Goal: Find specific page/section: Find specific page/section

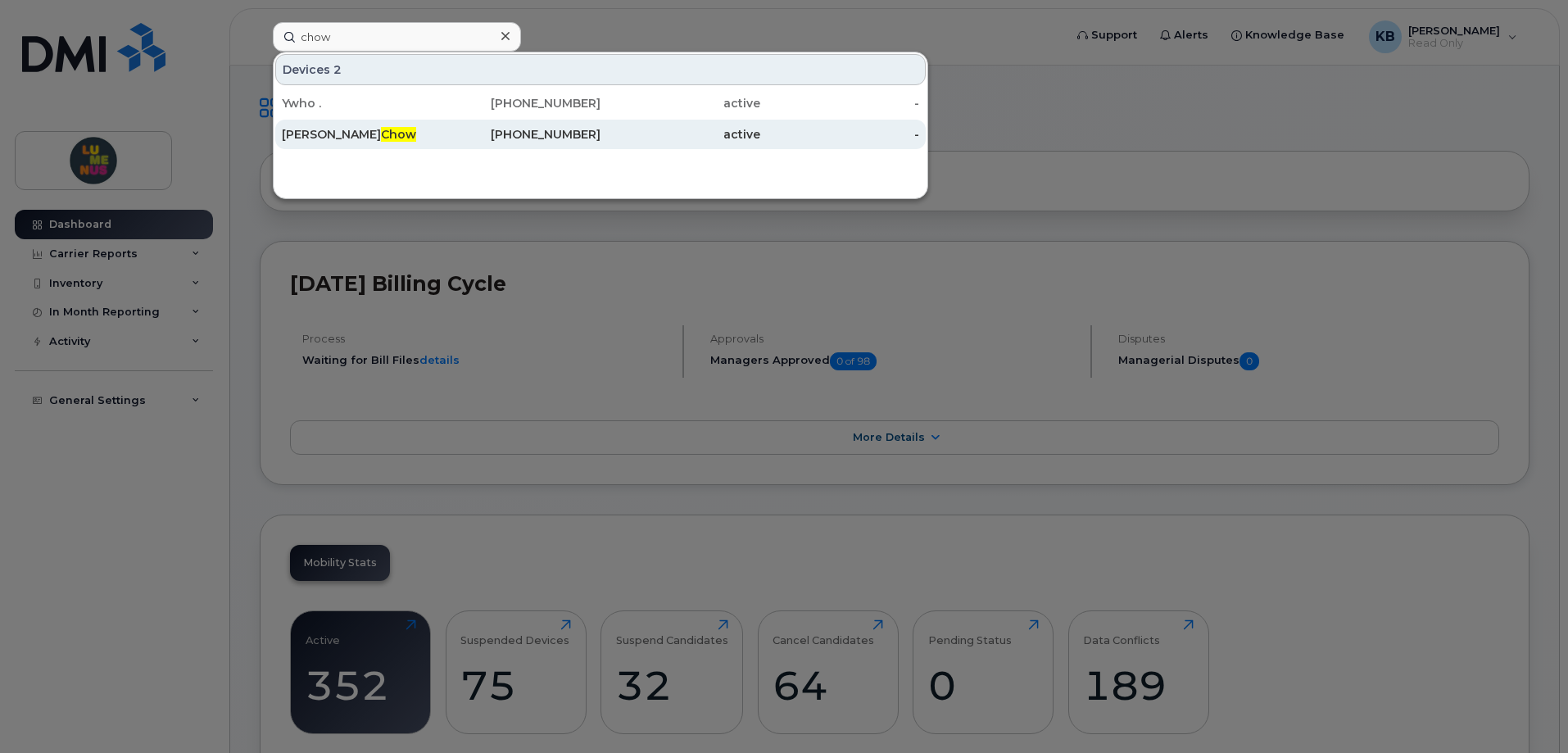
click at [604, 136] on div "active" at bounding box center [681, 135] width 160 height 16
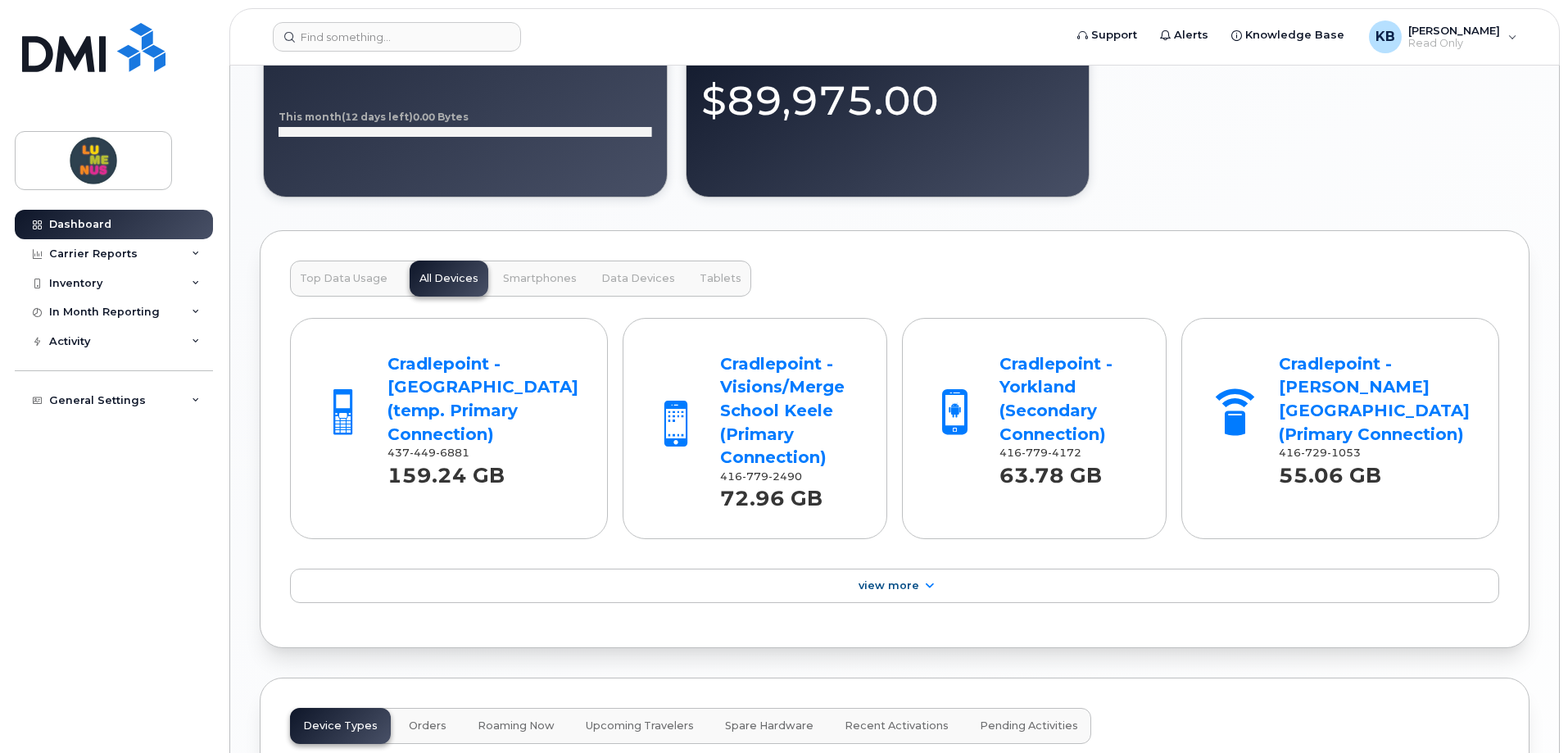
scroll to position [1126, 0]
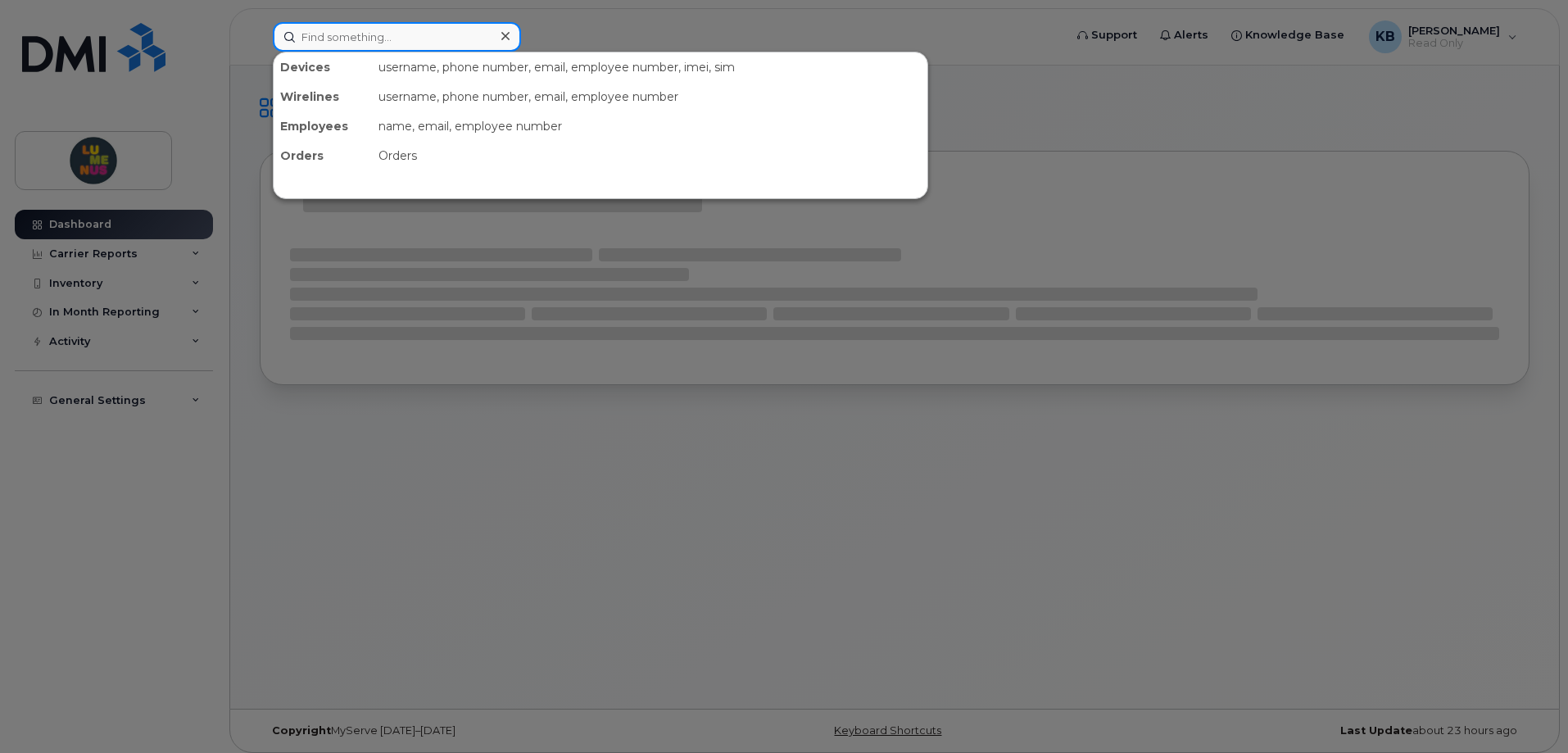
click at [339, 37] on input at bounding box center [397, 36] width 248 height 29
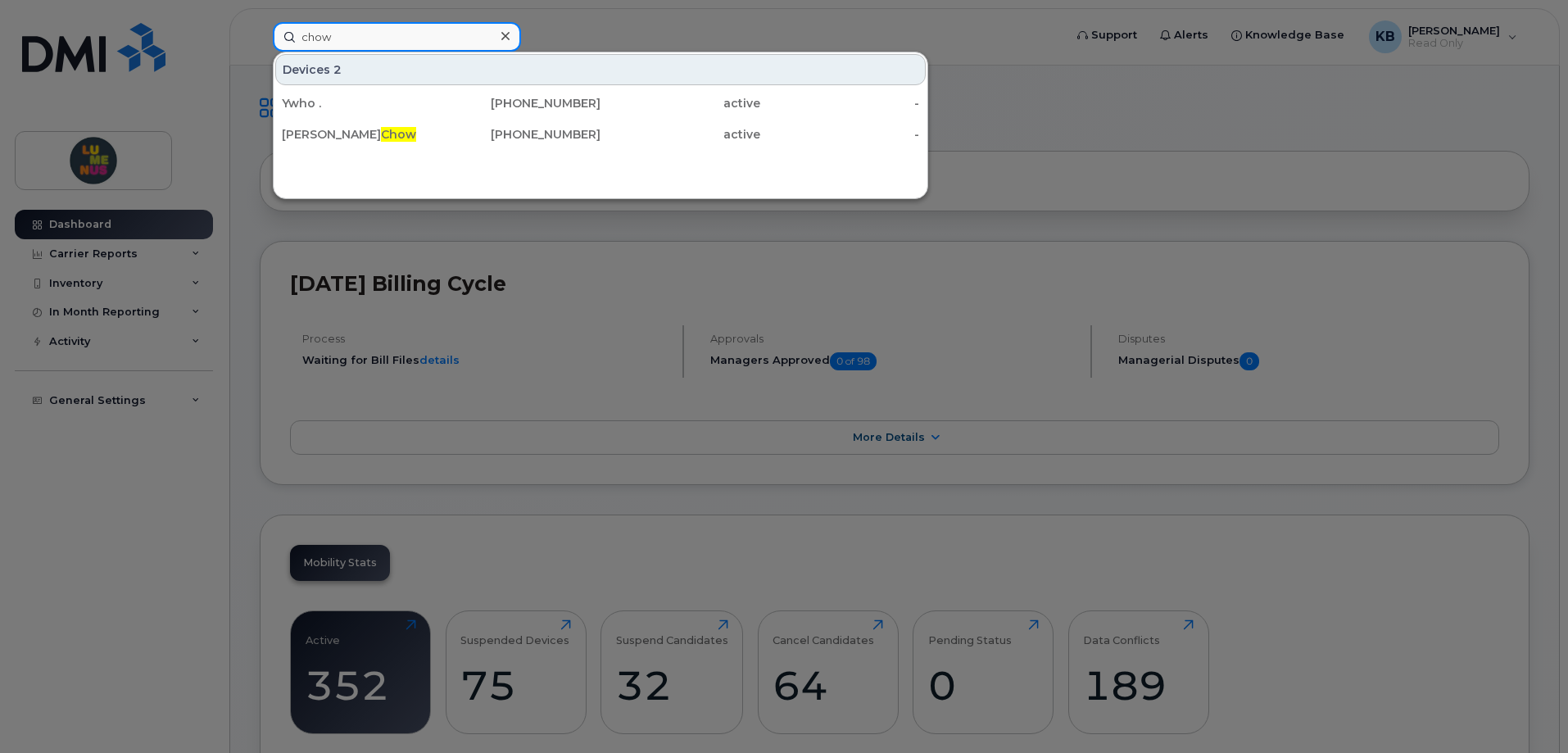
type input "chow"
drag, startPoint x: 512, startPoint y: 31, endPoint x: 473, endPoint y: 39, distance: 39.8
click at [508, 33] on div at bounding box center [505, 36] width 24 height 24
